Goal: Information Seeking & Learning: Learn about a topic

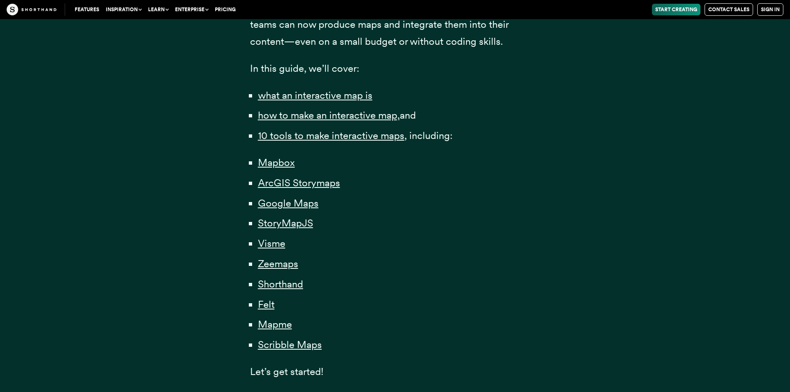
scroll to position [581, 0]
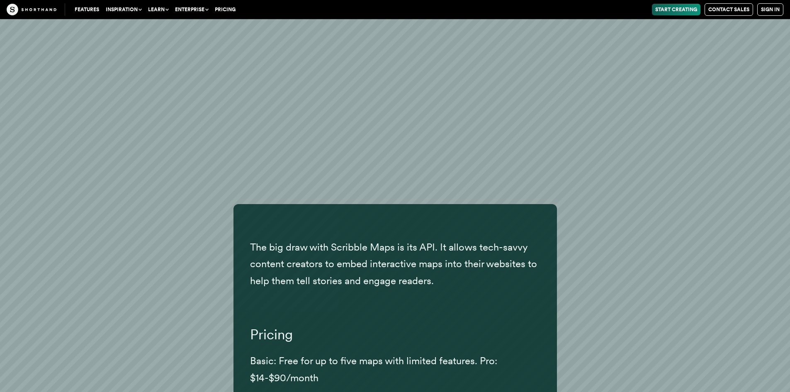
scroll to position [21643, 0]
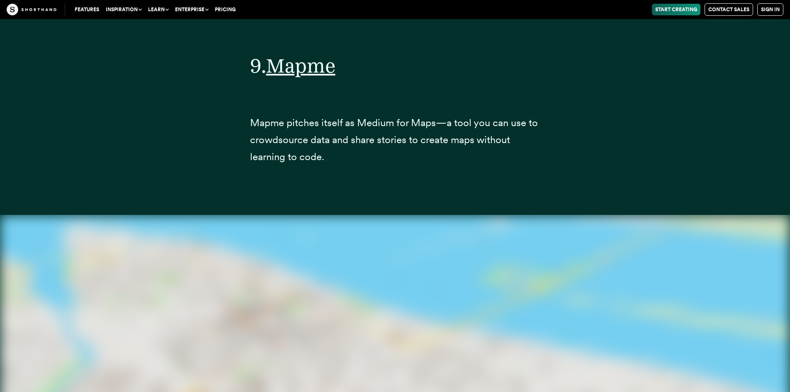
scroll to position [18829, 0]
